Goal: Information Seeking & Learning: Learn about a topic

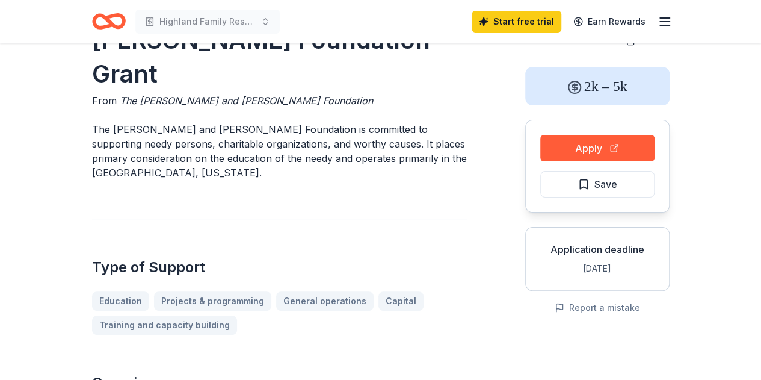
scroll to position [45, 0]
click at [590, 143] on button "Apply" at bounding box center [597, 147] width 114 height 26
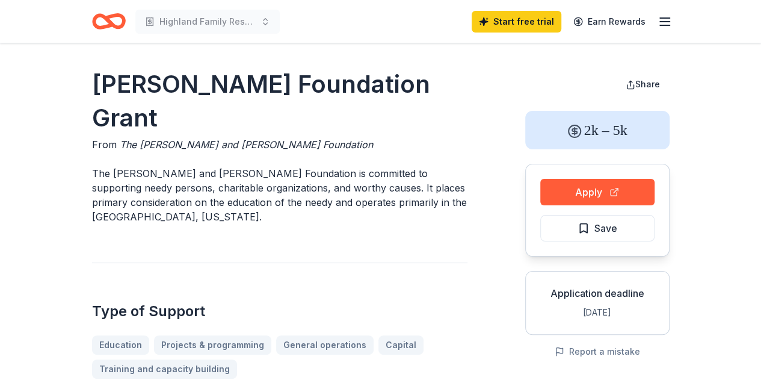
scroll to position [2, 0]
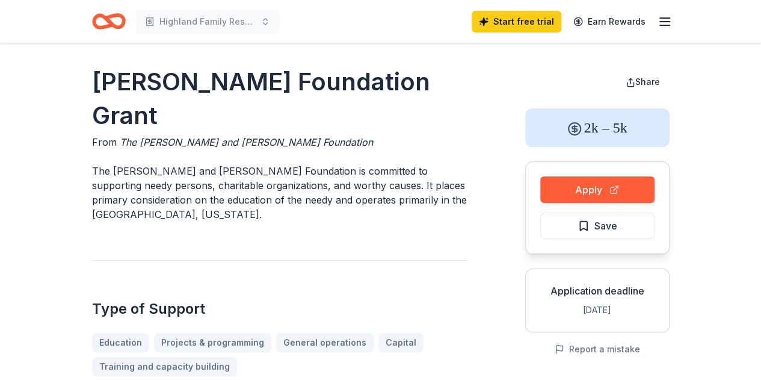
drag, startPoint x: 120, startPoint y: 108, endPoint x: 290, endPoint y: 96, distance: 170.1
drag, startPoint x: 321, startPoint y: 105, endPoint x: 259, endPoint y: 95, distance: 62.2
drag, startPoint x: 95, startPoint y: 134, endPoint x: 159, endPoint y: 137, distance: 63.8
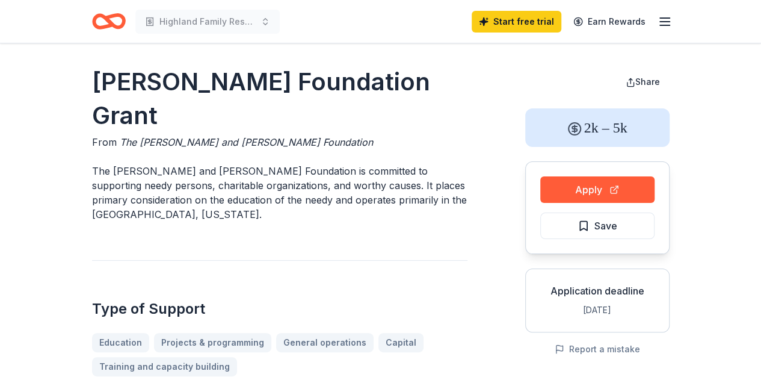
click at [159, 164] on p "The [PERSON_NAME] and [PERSON_NAME] Foundation is committed to supporting needy…" at bounding box center [279, 193] width 375 height 58
drag, startPoint x: 91, startPoint y: 137, endPoint x: 233, endPoint y: 147, distance: 142.4
click at [233, 164] on p "The [PERSON_NAME] and [PERSON_NAME] Foundation is committed to supporting needy…" at bounding box center [279, 193] width 375 height 58
click at [288, 164] on p "The [PERSON_NAME] and [PERSON_NAME] Foundation is committed to supporting needy…" at bounding box center [279, 193] width 375 height 58
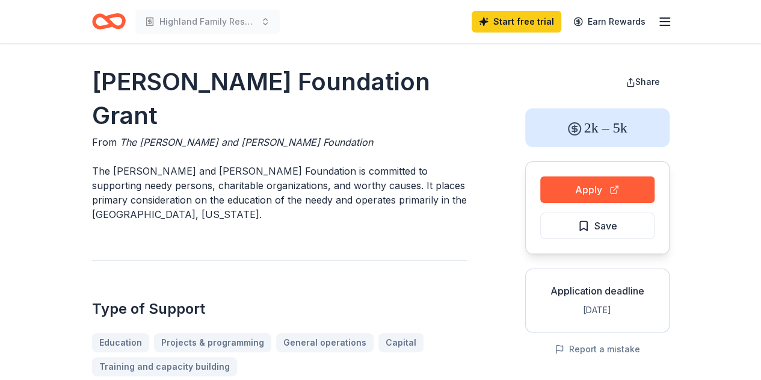
click at [288, 164] on p "The [PERSON_NAME] and [PERSON_NAME] Foundation is committed to supporting needy…" at bounding box center [279, 193] width 375 height 58
drag, startPoint x: 289, startPoint y: 132, endPoint x: 157, endPoint y: 141, distance: 132.7
click at [157, 164] on p "The [PERSON_NAME] and [PERSON_NAME] Foundation is committed to supporting needy…" at bounding box center [279, 193] width 375 height 58
drag, startPoint x: 85, startPoint y: 133, endPoint x: 215, endPoint y: 175, distance: 135.9
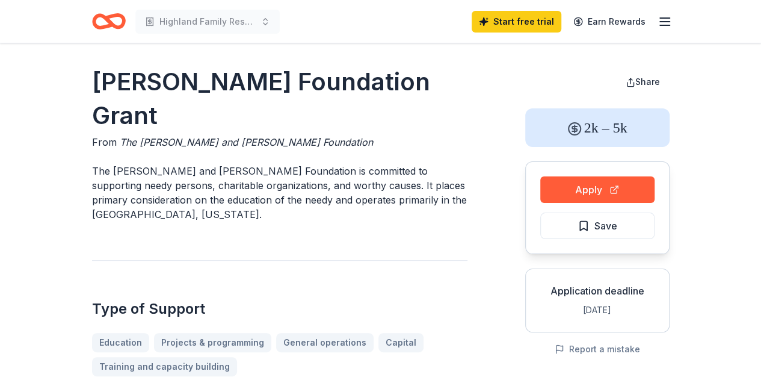
drag, startPoint x: 241, startPoint y: 184, endPoint x: 114, endPoint y: 152, distance: 131.1
click at [114, 164] on p "The [PERSON_NAME] and [PERSON_NAME] Foundation is committed to supporting needy…" at bounding box center [279, 193] width 375 height 58
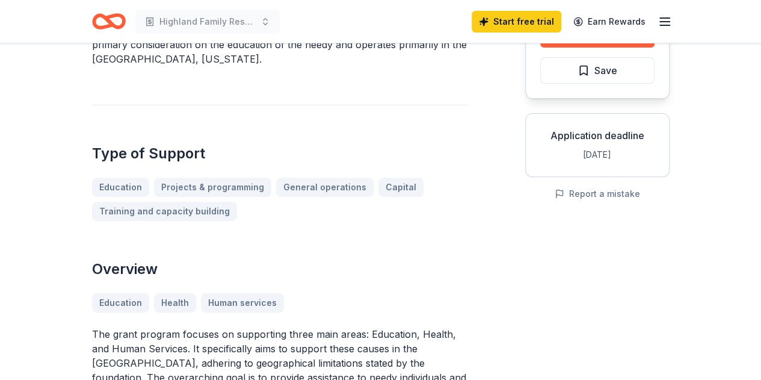
scroll to position [96, 0]
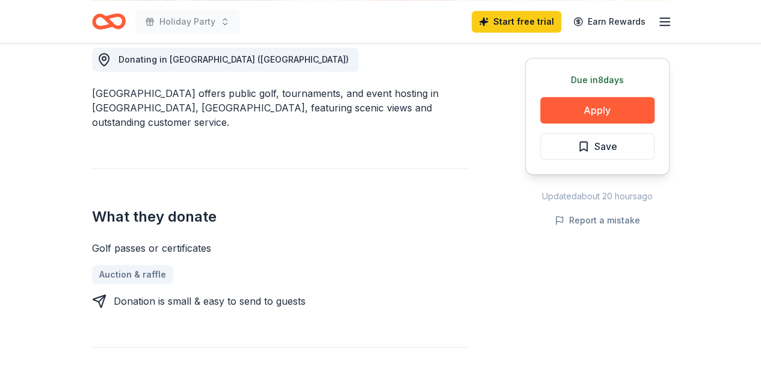
scroll to position [348, 0]
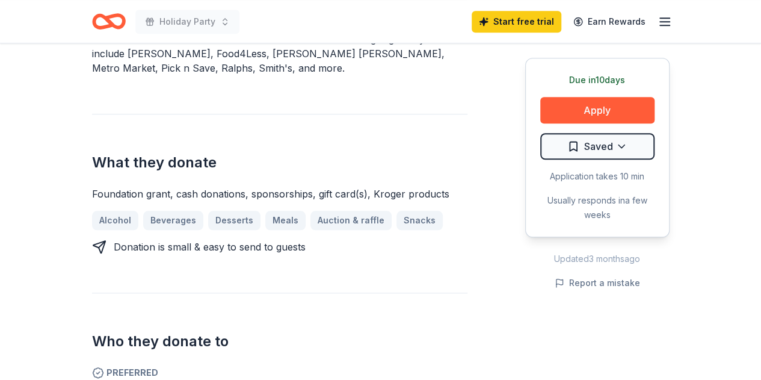
scroll to position [537, 0]
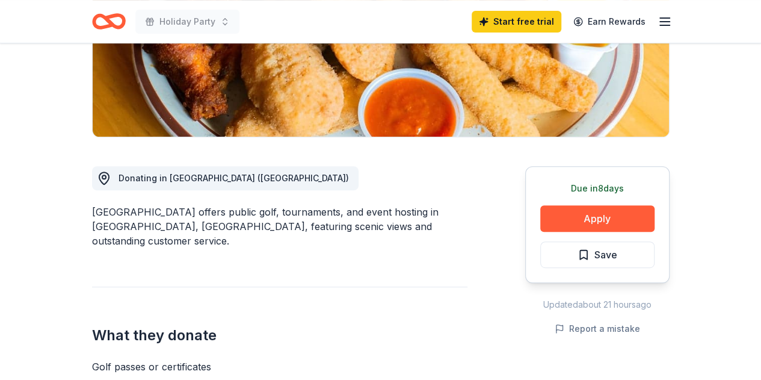
scroll to position [228, 0]
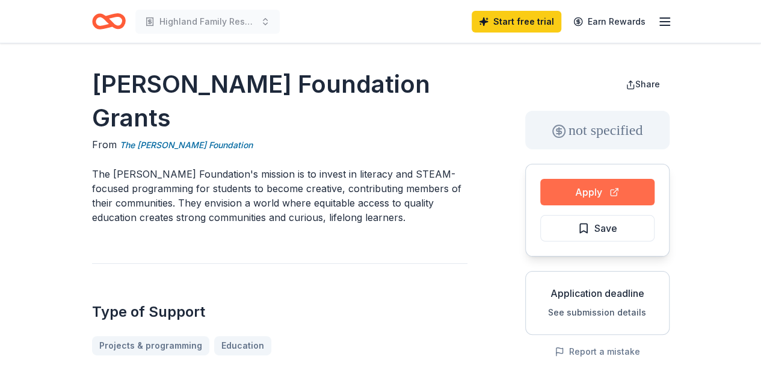
click at [590, 192] on button "Apply" at bounding box center [597, 192] width 114 height 26
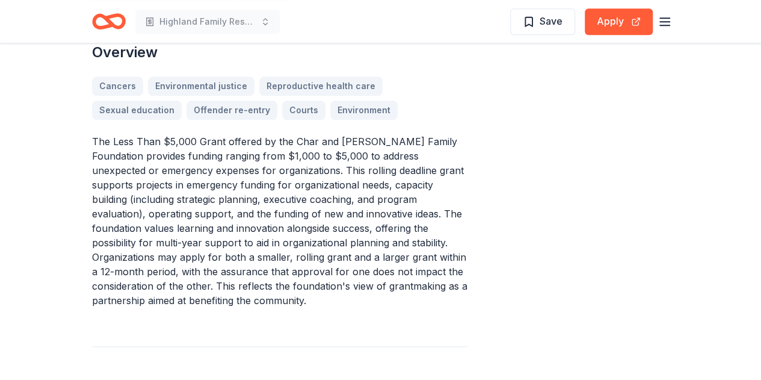
scroll to position [639, 0]
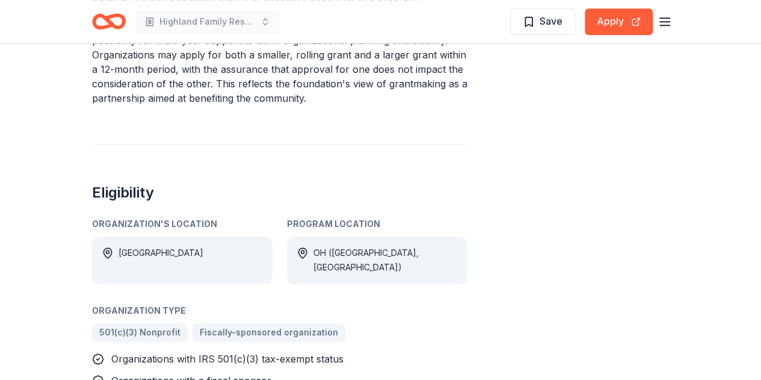
click at [108, 22] on icon "Home" at bounding box center [114, 21] width 19 height 12
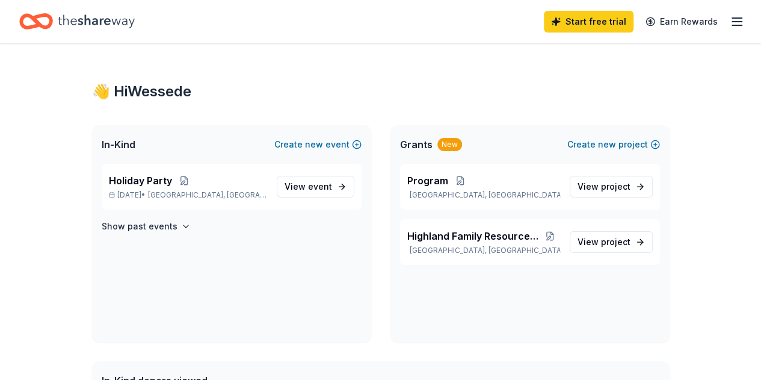
click at [102, 21] on icon "Home" at bounding box center [96, 21] width 77 height 25
click at [608, 185] on span "project" at bounding box center [615, 186] width 29 height 10
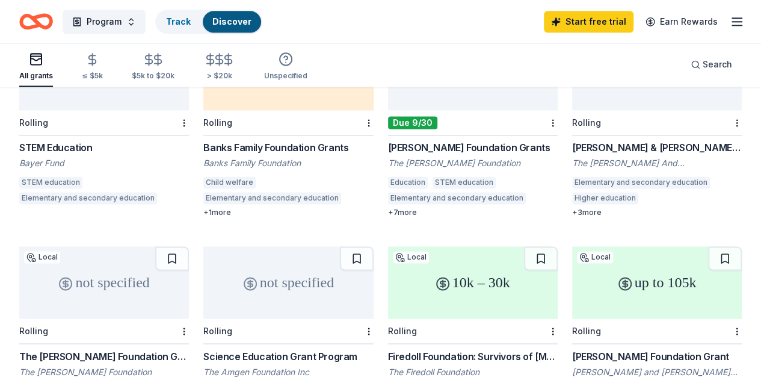
scroll to position [891, 0]
